Goal: Navigation & Orientation: Find specific page/section

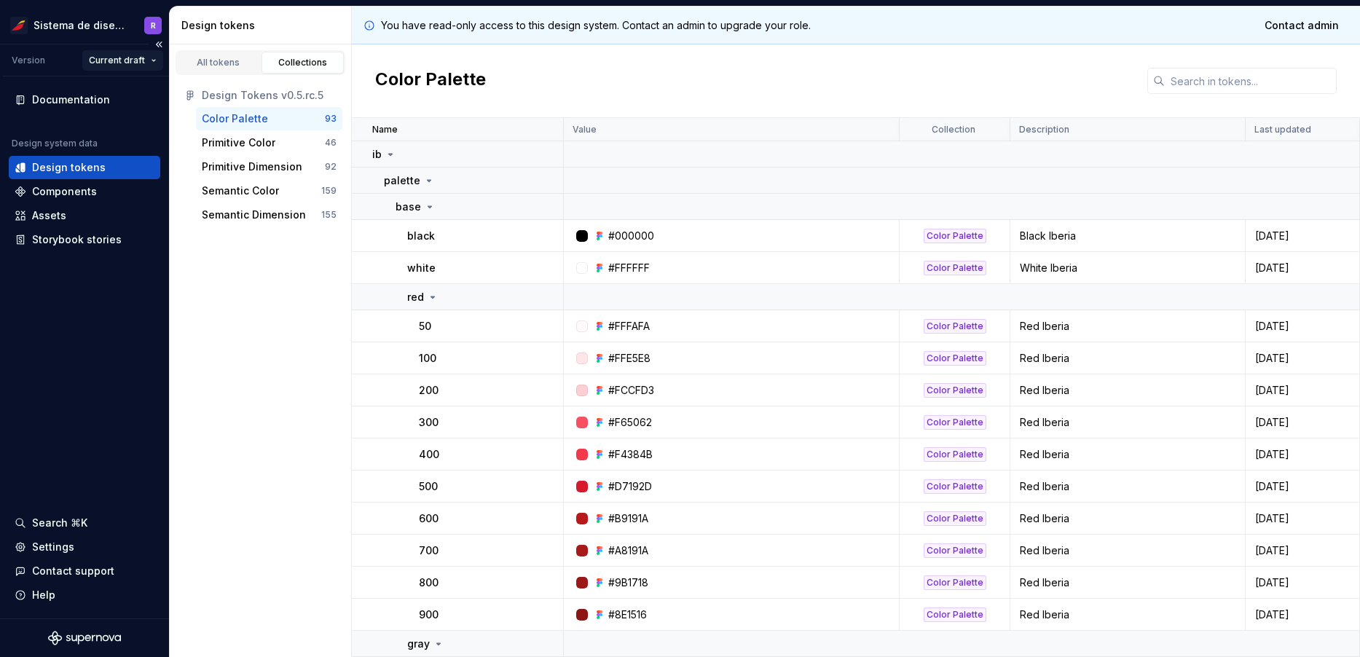
click at [138, 68] on html "Sistema de diseño Iberia R Version Current draft Documentation Design system da…" at bounding box center [680, 328] width 1360 height 657
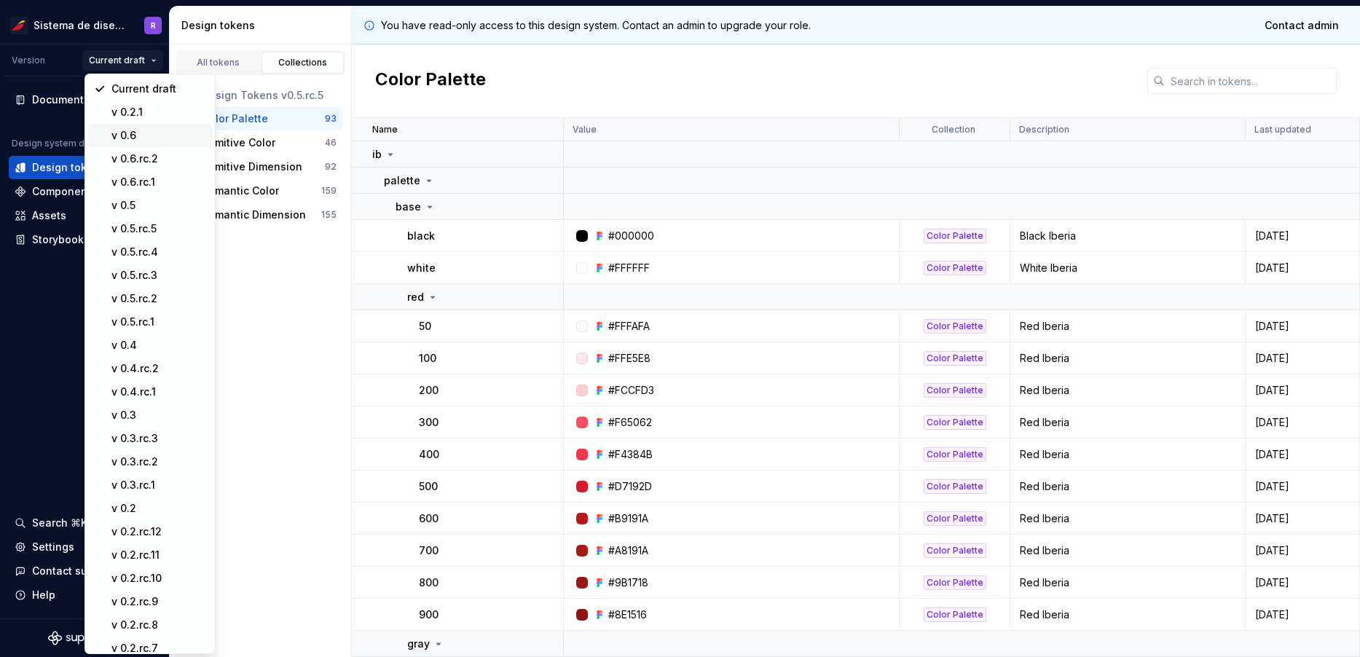
click at [128, 136] on div "v 0.6" at bounding box center [158, 135] width 95 height 15
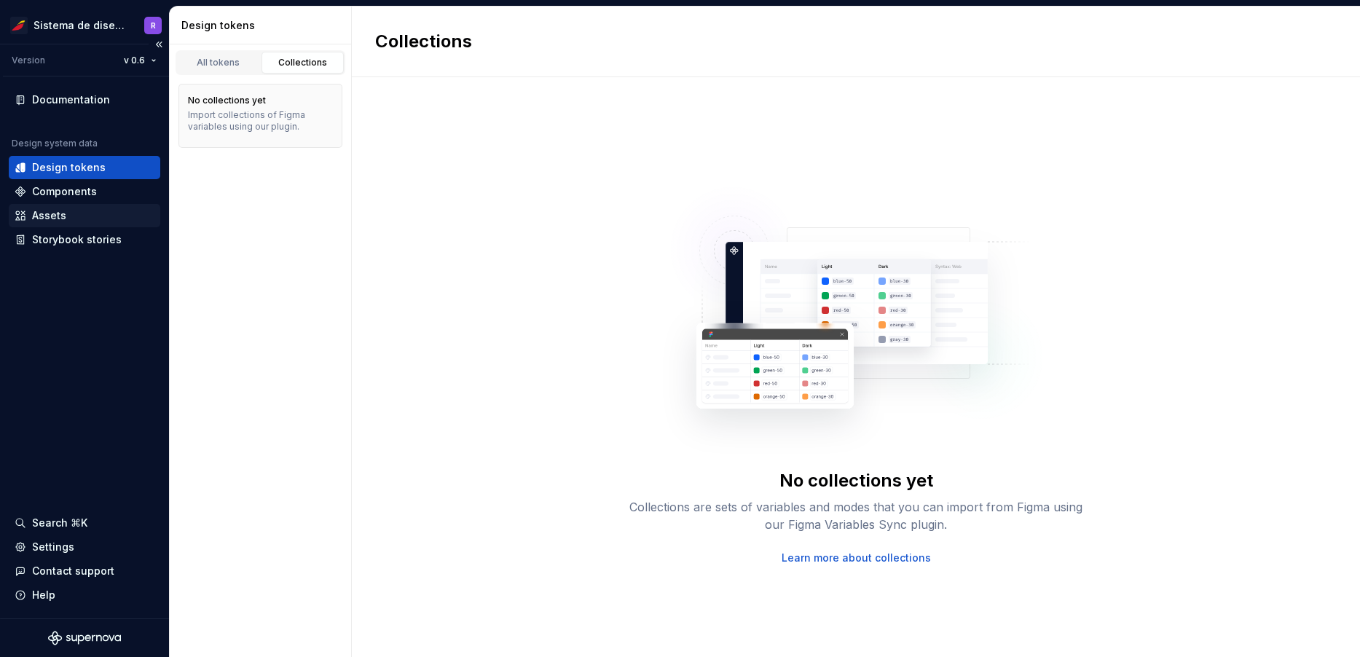
click at [44, 211] on div "Assets" at bounding box center [49, 215] width 34 height 15
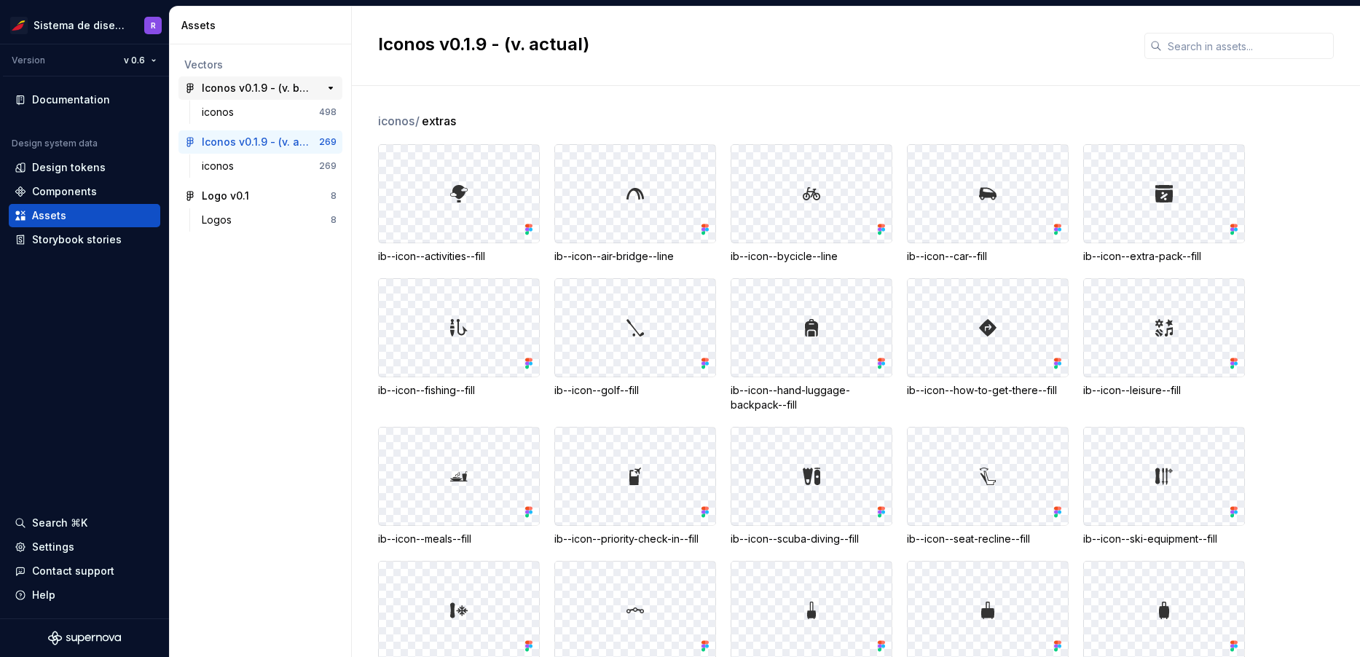
click at [289, 90] on div "Iconos v0.1.9 - (v. beta)" at bounding box center [256, 88] width 109 height 15
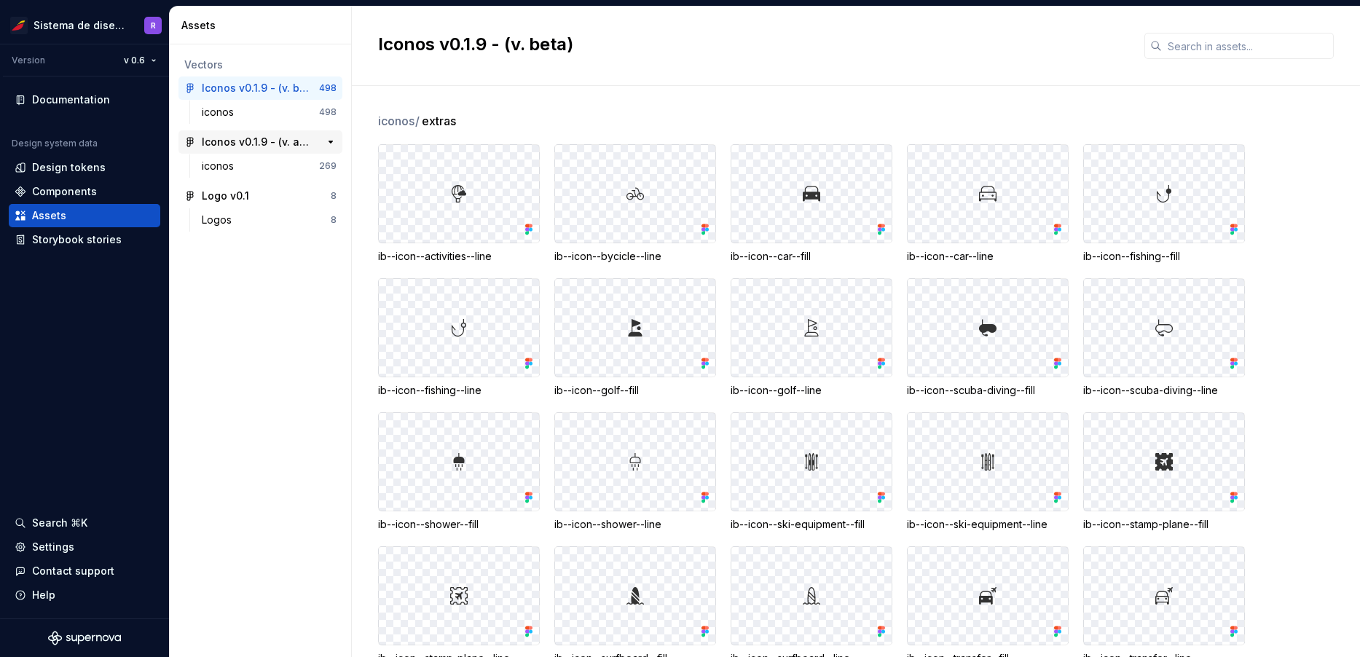
click at [267, 135] on div "Iconos v0.1.9 - (v. actual)" at bounding box center [256, 142] width 109 height 15
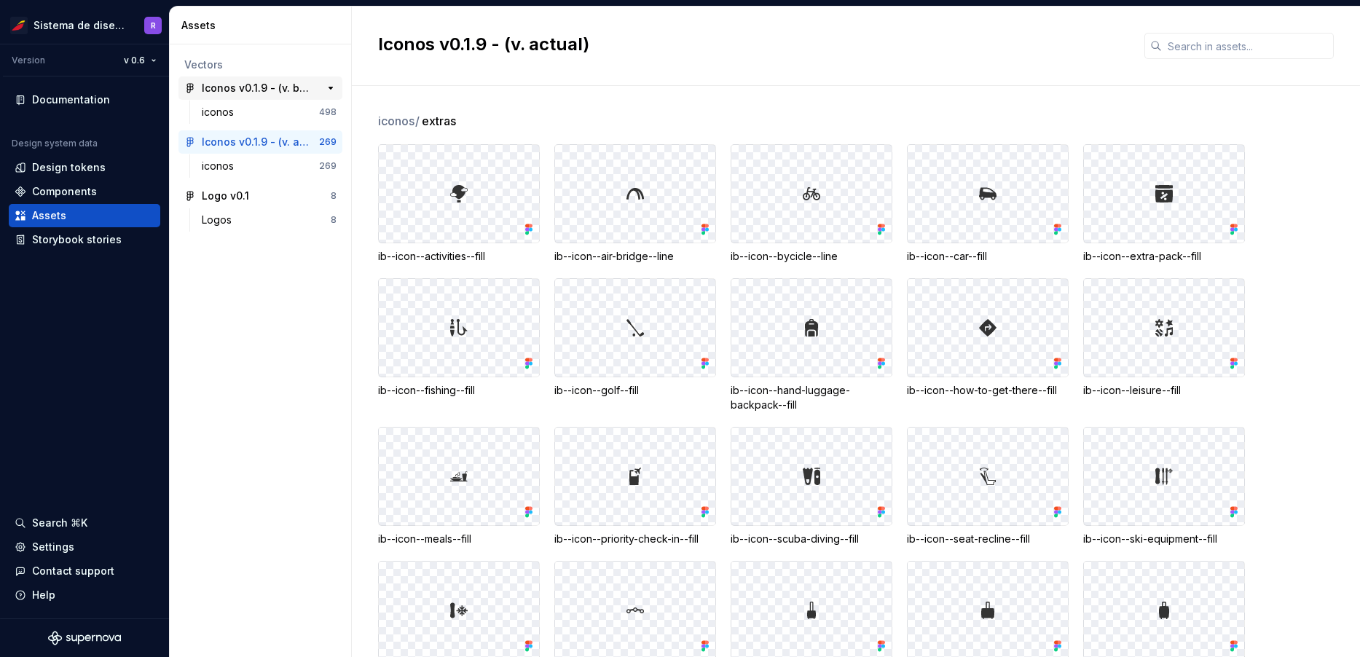
click at [281, 82] on div "Iconos v0.1.9 - (v. beta)" at bounding box center [256, 88] width 109 height 15
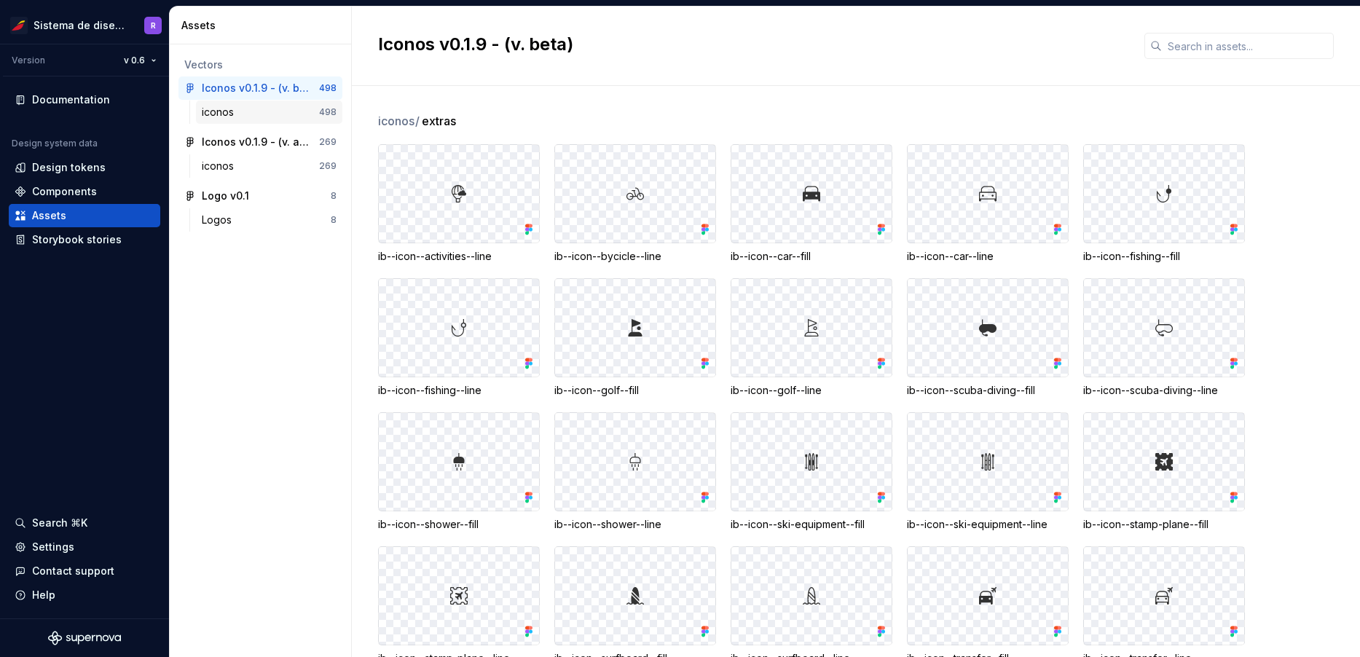
click at [240, 107] on div "iconos" at bounding box center [260, 112] width 117 height 15
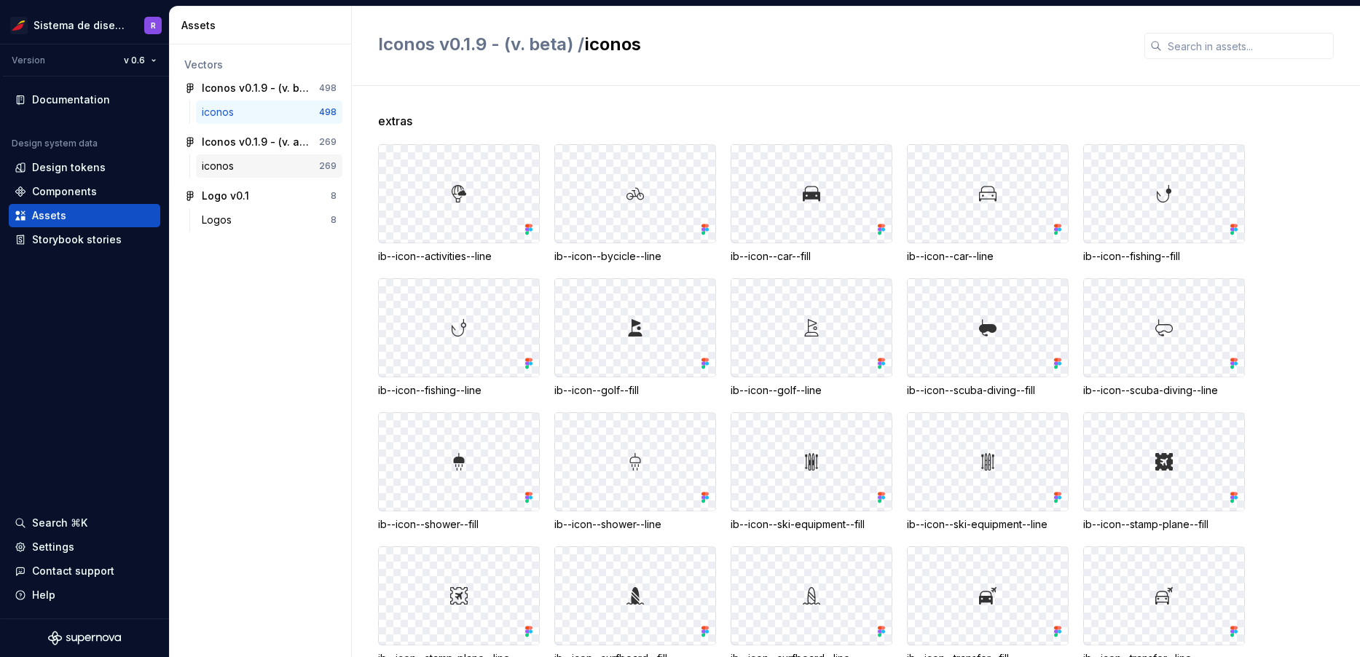
click at [262, 159] on div "iconos" at bounding box center [260, 166] width 117 height 15
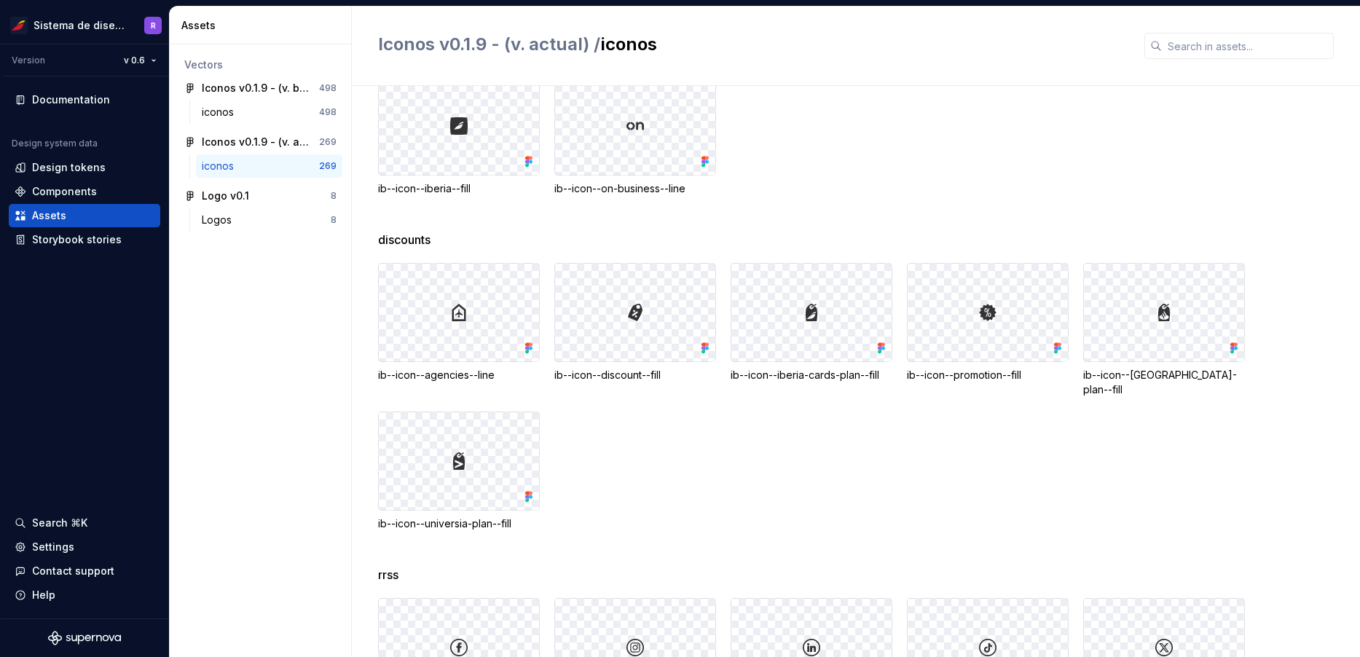
scroll to position [8912, 0]
